Goal: Browse casually: Explore the website without a specific task or goal

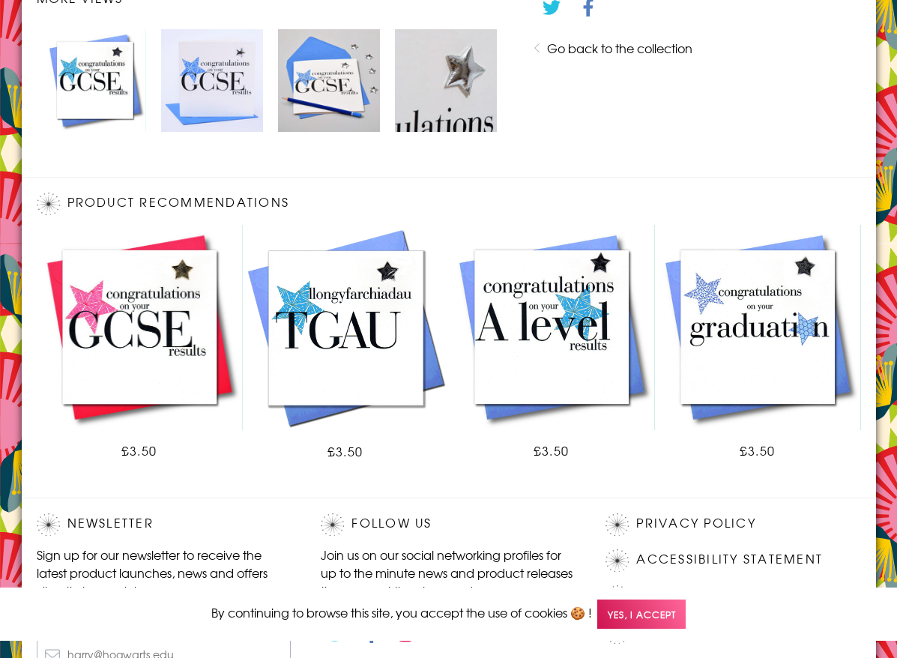
scroll to position [881, 0]
